Goal: Register for event/course

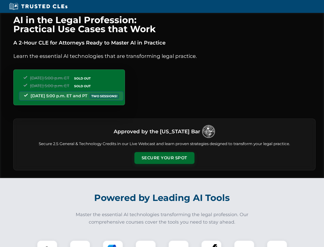
click at [164, 158] on button "Secure Your Spot" at bounding box center [165, 158] width 60 height 12
click at [47, 243] on img at bounding box center [47, 250] width 15 height 15
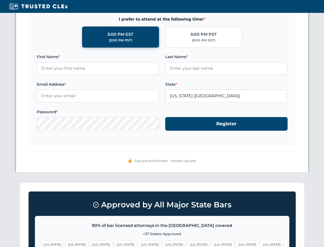
click at [188, 243] on span "[US_STATE]" at bounding box center [199, 243] width 22 height 7
click at [237, 243] on span "[US_STATE]" at bounding box center [248, 243] width 22 height 7
